Goal: Task Accomplishment & Management: Use online tool/utility

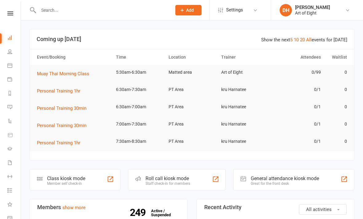
click at [51, 179] on div "Class kiosk mode" at bounding box center [66, 178] width 38 height 6
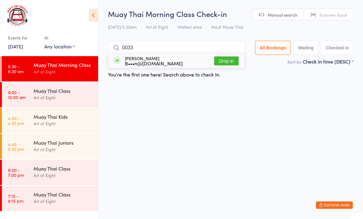
type input "0033"
click at [229, 58] on button "Drop in" at bounding box center [226, 60] width 25 height 9
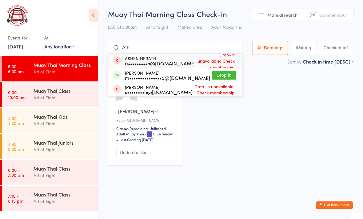
type input "Ath"
click at [224, 74] on button "Drop in" at bounding box center [224, 75] width 25 height 9
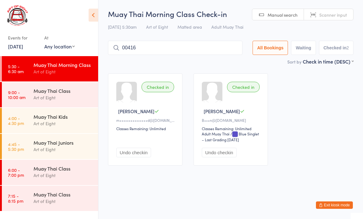
type input "00416"
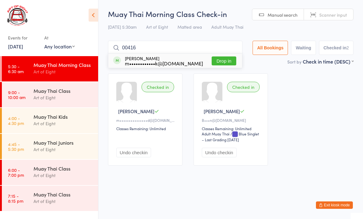
click at [223, 58] on button "Drop in" at bounding box center [224, 60] width 25 height 9
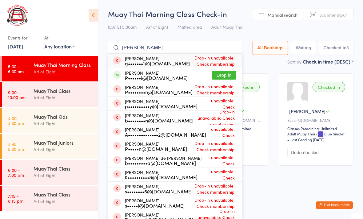
type input "[PERSON_NAME]"
click at [218, 75] on button "Drop in" at bounding box center [224, 75] width 25 height 9
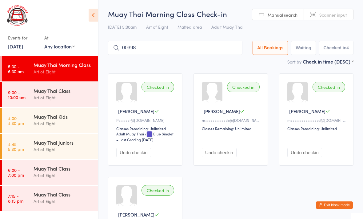
type input "00398"
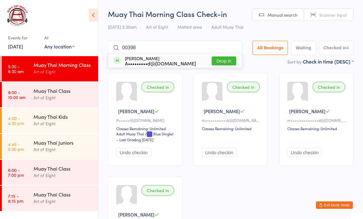
click at [217, 64] on button "Drop in" at bounding box center [224, 60] width 25 height 9
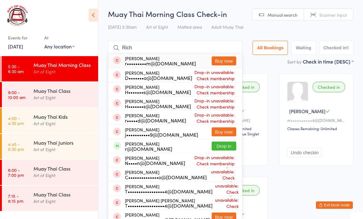
type input "Rich"
click at [221, 147] on button "Drop in" at bounding box center [224, 145] width 25 height 9
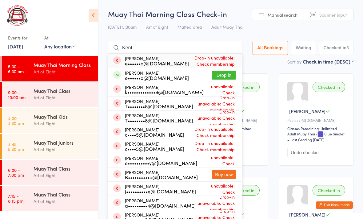
type input "Kent"
click at [222, 67] on span "Drop-in unavailable: Check membership" at bounding box center [212, 60] width 47 height 15
type input "Kent"
click at [221, 74] on button "Drop in" at bounding box center [224, 75] width 25 height 9
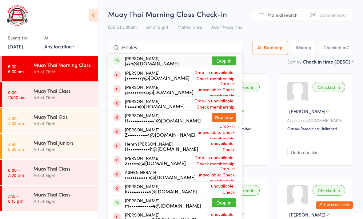
type input "Henley"
click at [205, 58] on div "[PERSON_NAME] j••h@[DOMAIN_NAME] Drop in" at bounding box center [175, 61] width 134 height 14
